Goal: Navigation & Orientation: Understand site structure

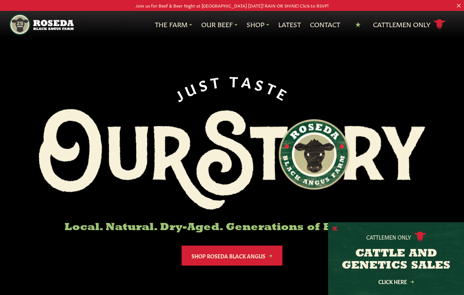
click at [335, 230] on button "X" at bounding box center [334, 230] width 5 height 8
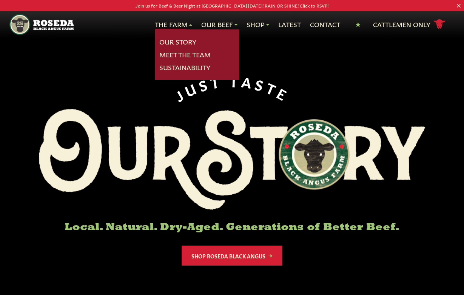
click at [174, 20] on link "The Farm" at bounding box center [173, 25] width 37 height 10
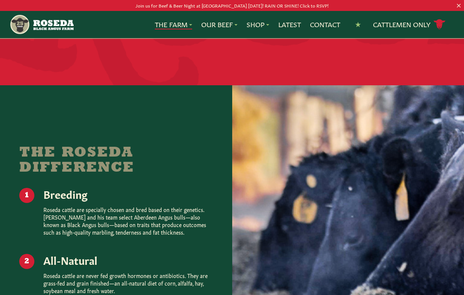
scroll to position [833, 0]
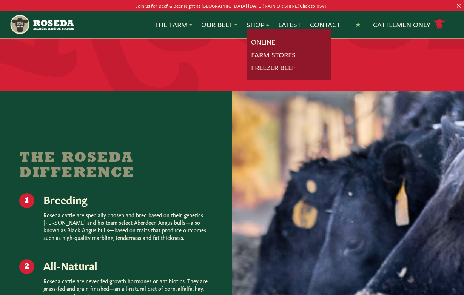
click at [254, 25] on link "Shop" at bounding box center [258, 25] width 23 height 10
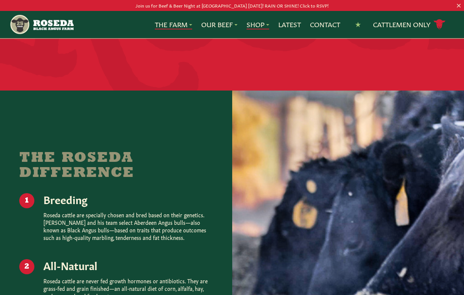
click at [254, 25] on link "Shop" at bounding box center [258, 25] width 23 height 10
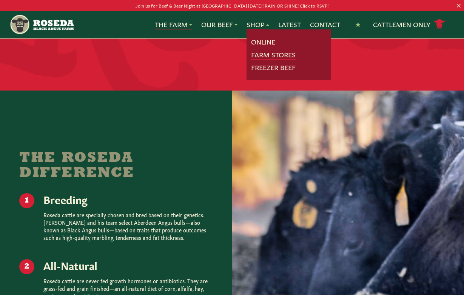
click at [258, 57] on div "Join us for Beef & Beer Night at [GEOGRAPHIC_DATA] [DATE]! RAIN OR SHINE! Click…" at bounding box center [232, 265] width 464 height 2196
click at [256, 38] on link "Online" at bounding box center [263, 42] width 24 height 10
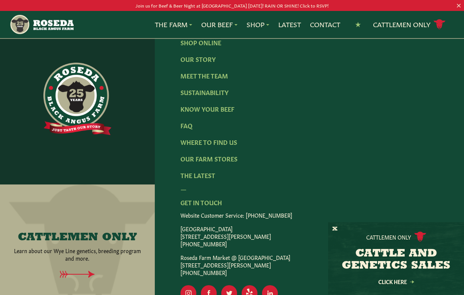
scroll to position [1245, 0]
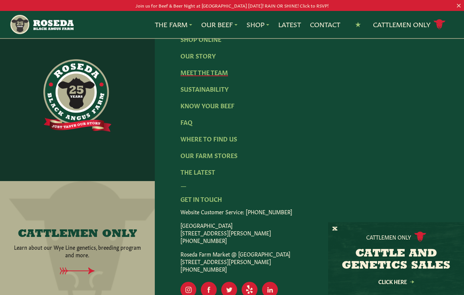
click at [204, 76] on link "Meet The Team" at bounding box center [205, 72] width 48 height 8
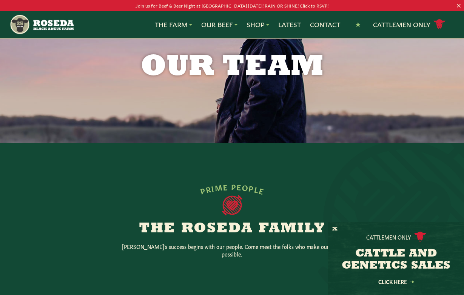
scroll to position [25, 0]
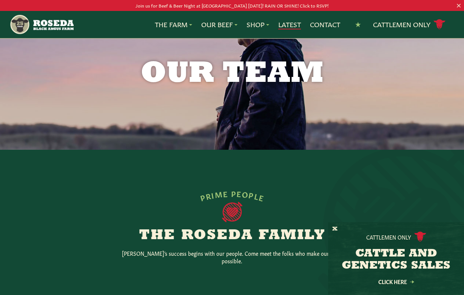
click at [293, 23] on link "Latest" at bounding box center [289, 25] width 23 height 10
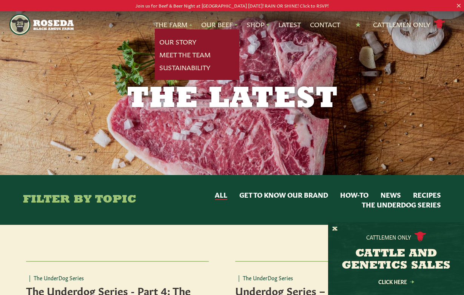
click at [165, 22] on link "The Farm" at bounding box center [173, 25] width 37 height 10
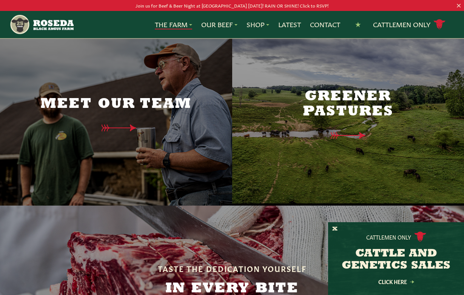
scroll to position [1807, 0]
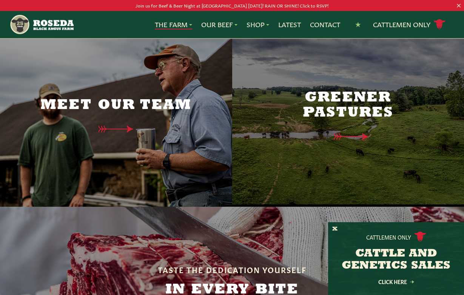
click at [324, 123] on div "Greener Pastures" at bounding box center [348, 116] width 159 height 112
click at [341, 91] on h2 "Greener Pastures" at bounding box center [348, 106] width 159 height 30
click at [352, 133] on icon at bounding box center [354, 137] width 38 height 8
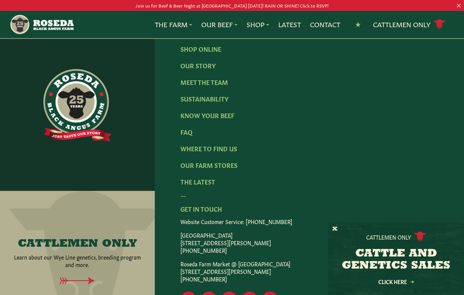
scroll to position [1088, 0]
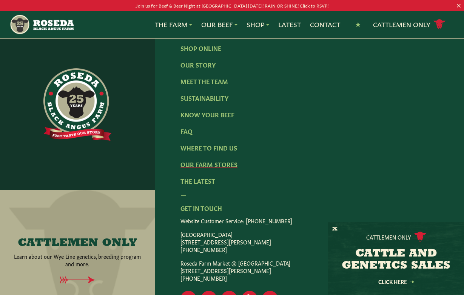
click at [230, 160] on link "Our Farm Stores" at bounding box center [209, 164] width 57 height 8
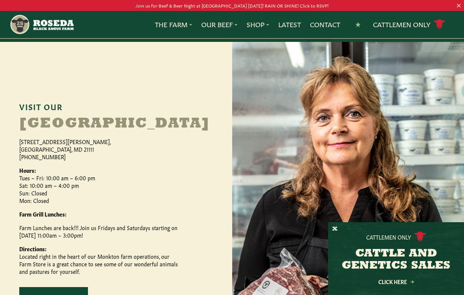
scroll to position [306, 0]
